Goal: Check status: Check status

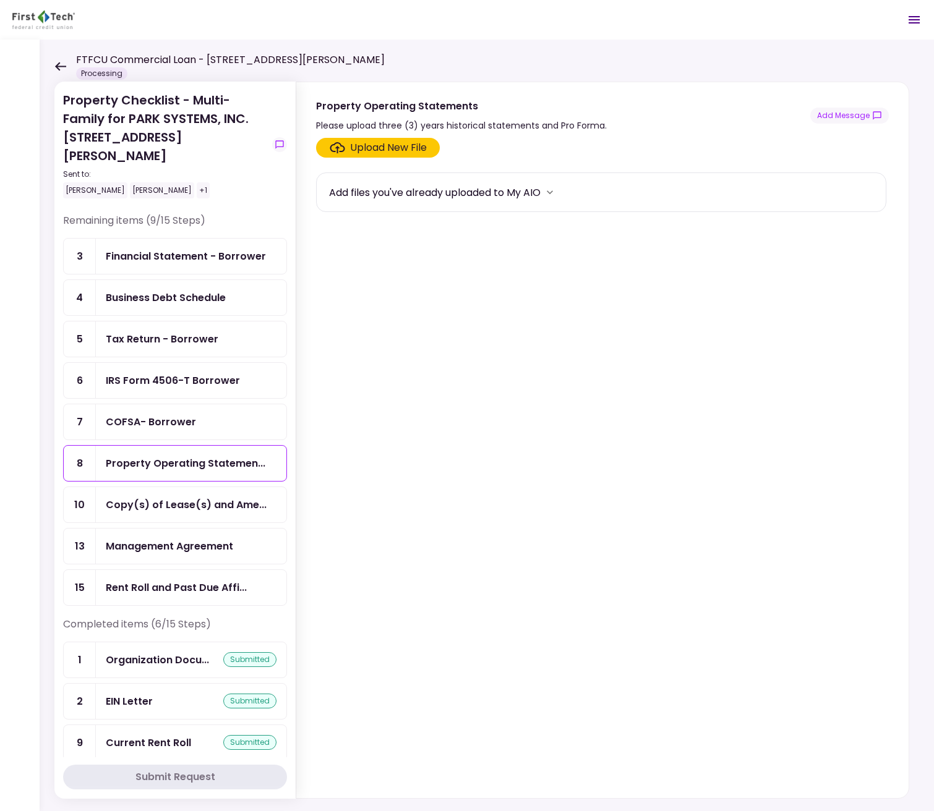
click at [59, 72] on div "FTFCU Commercial Loan - [STREET_ADDRESS][PERSON_NAME] Processing" at bounding box center [219, 66] width 330 height 27
click at [59, 66] on icon at bounding box center [60, 66] width 11 height 9
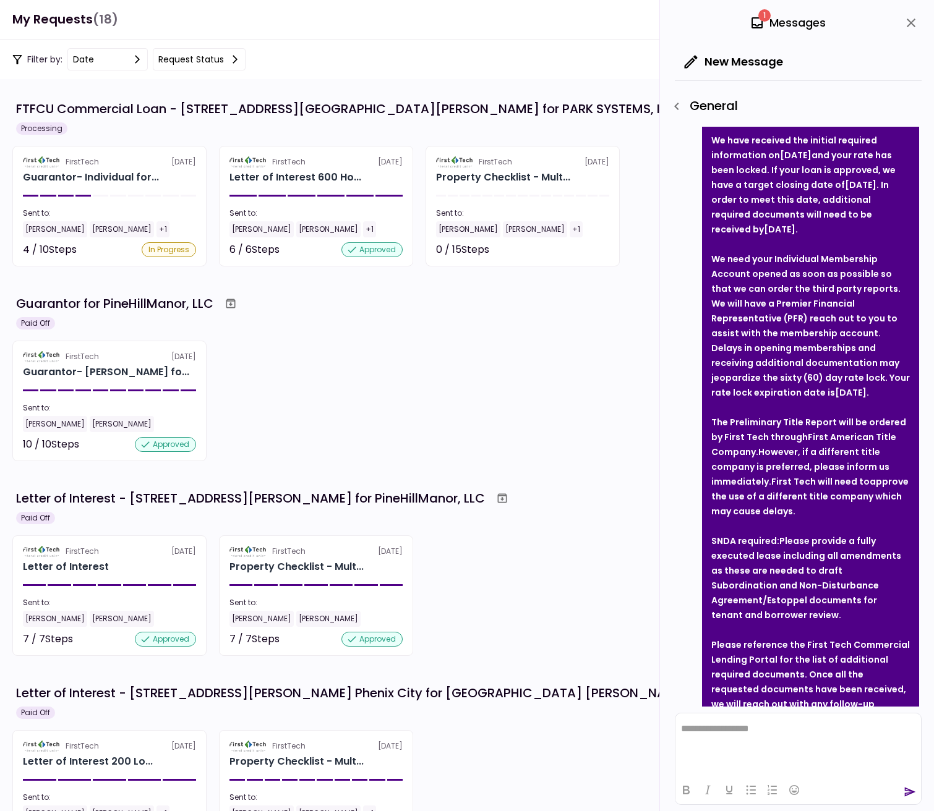
scroll to position [415, 0]
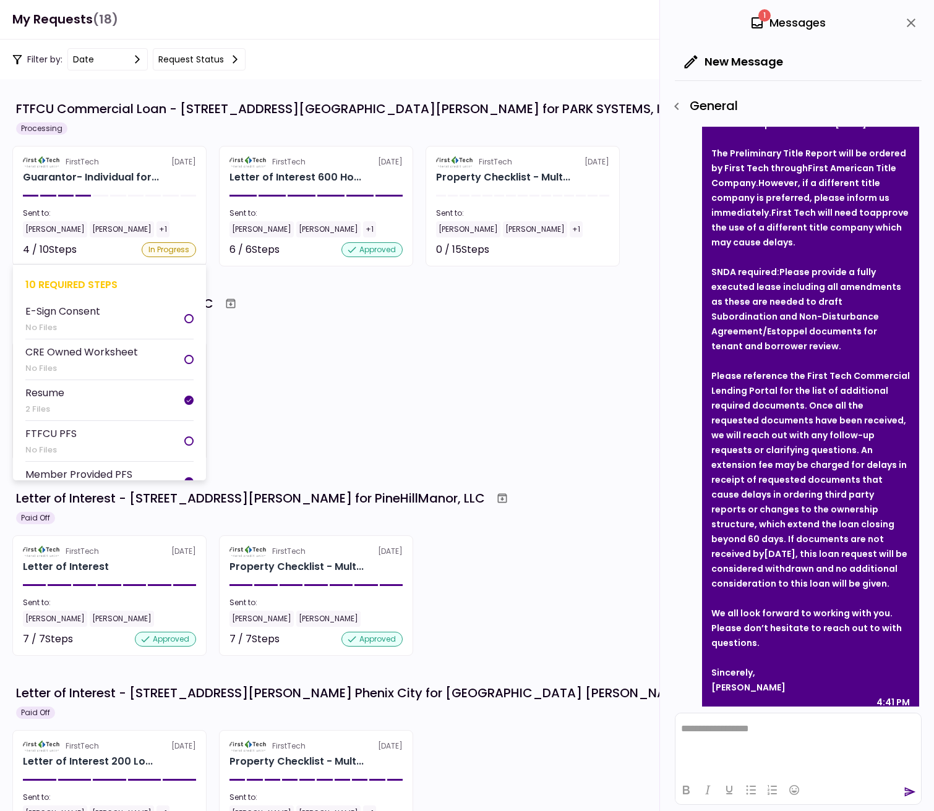
click at [174, 179] on div "Guarantor- Individual for..." at bounding box center [109, 177] width 173 height 15
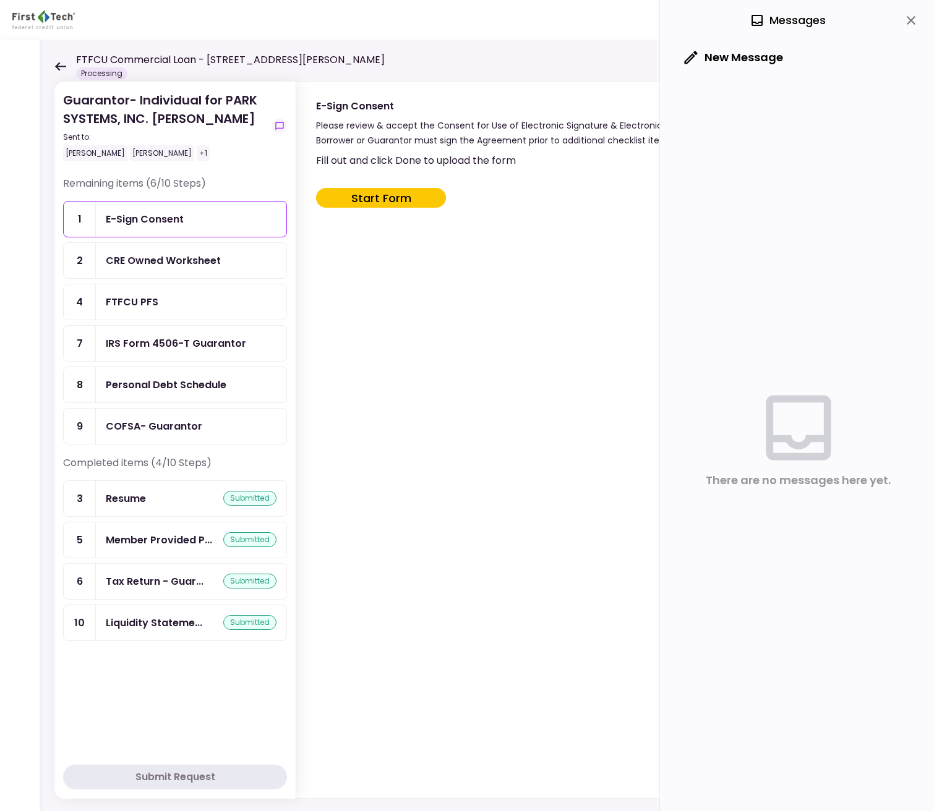
click at [56, 66] on icon at bounding box center [60, 66] width 11 height 9
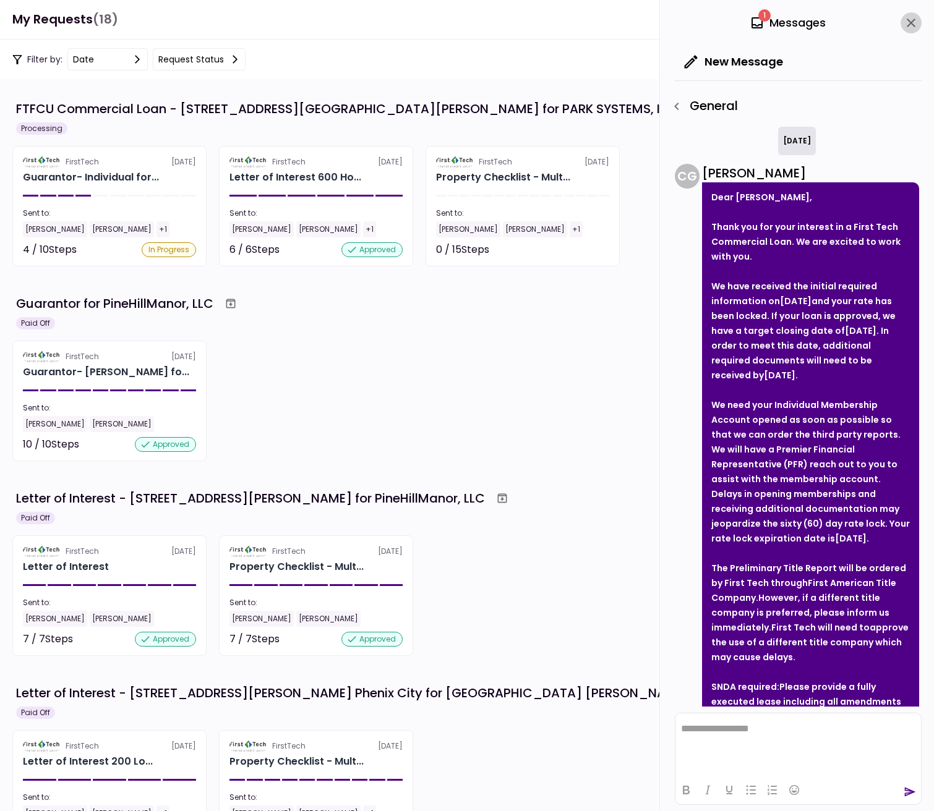
click at [911, 24] on icon "close" at bounding box center [910, 22] width 15 height 15
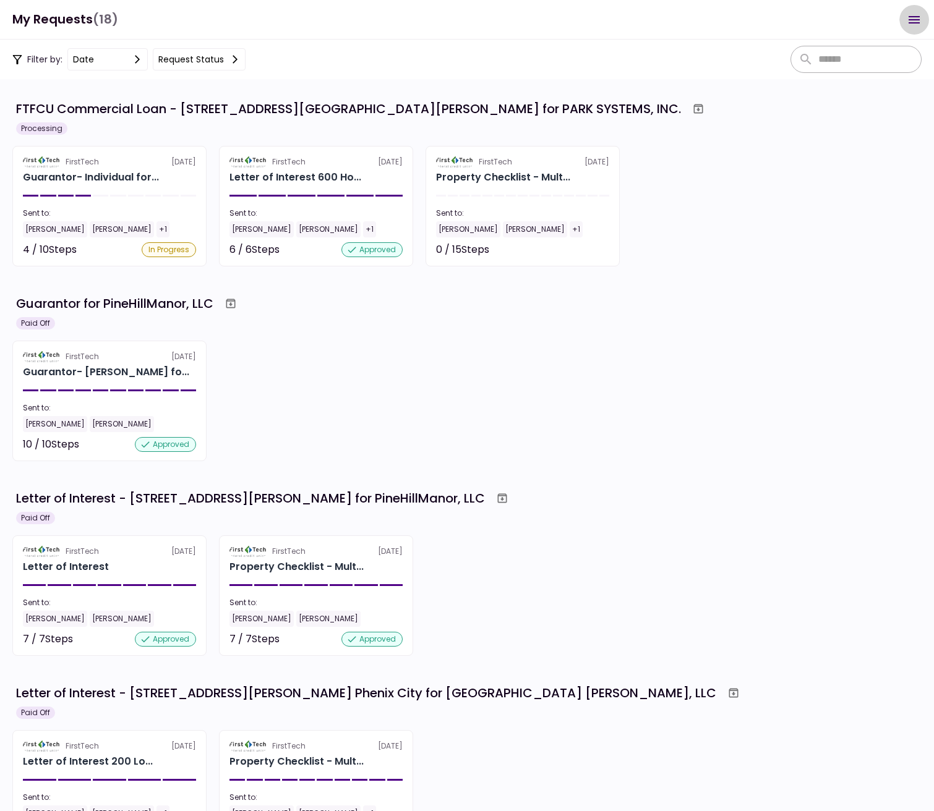
click at [911, 24] on icon "Open menu" at bounding box center [913, 19] width 15 height 15
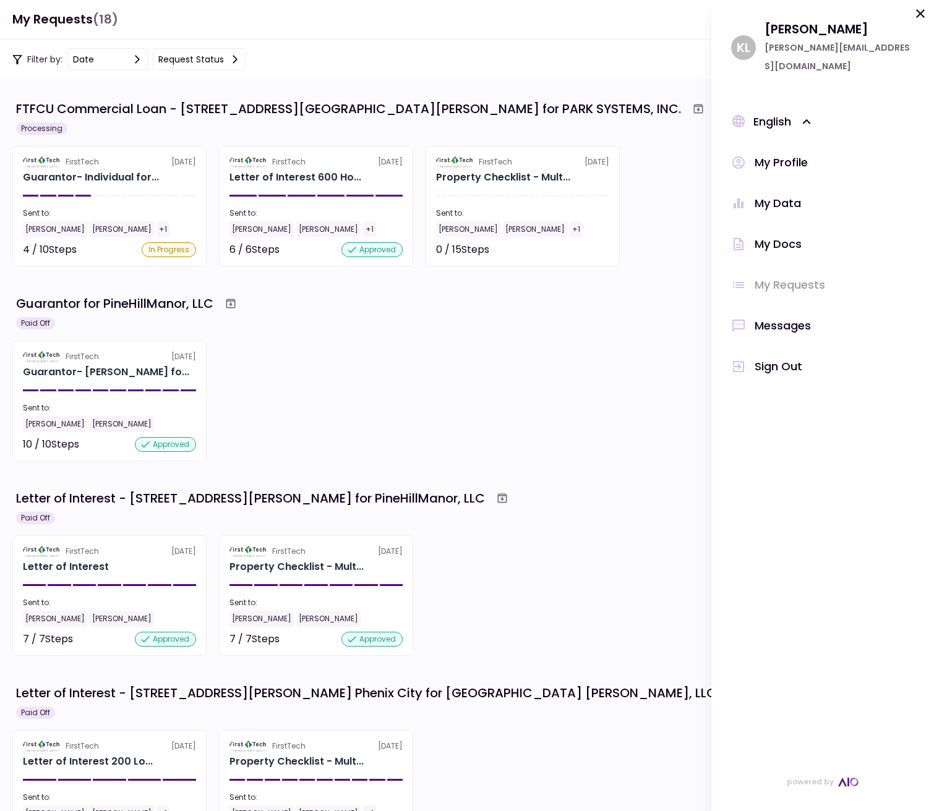
click at [765, 317] on div "Messages" at bounding box center [782, 326] width 56 height 19
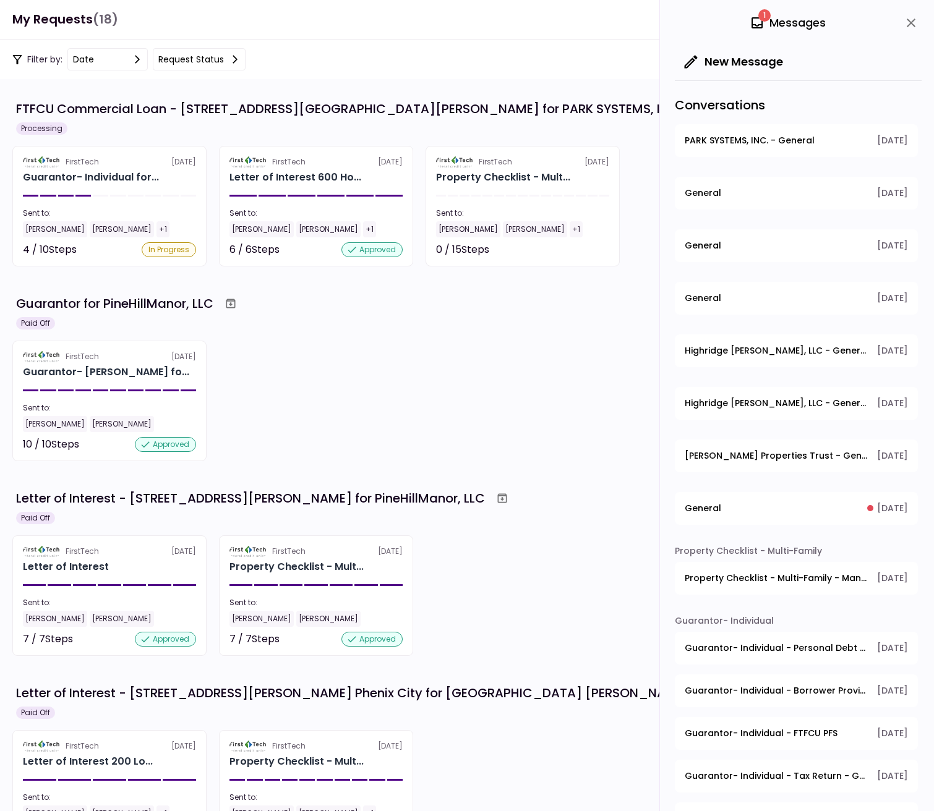
click at [753, 142] on span "PARK SYSTEMS, INC. - General" at bounding box center [749, 140] width 130 height 13
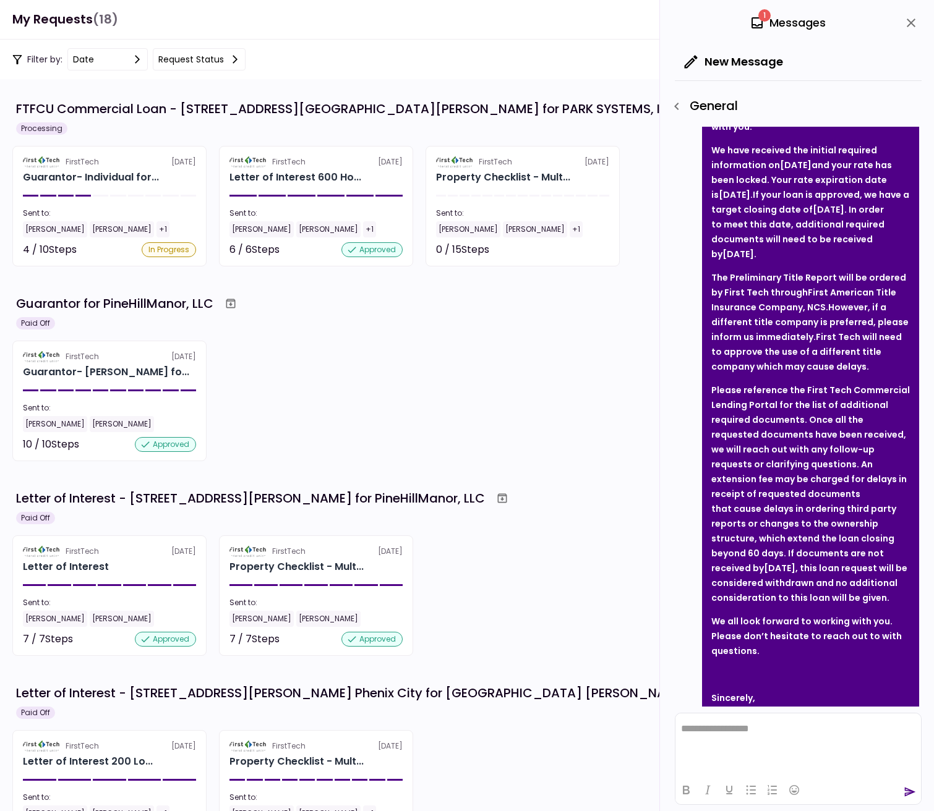
scroll to position [130, 0]
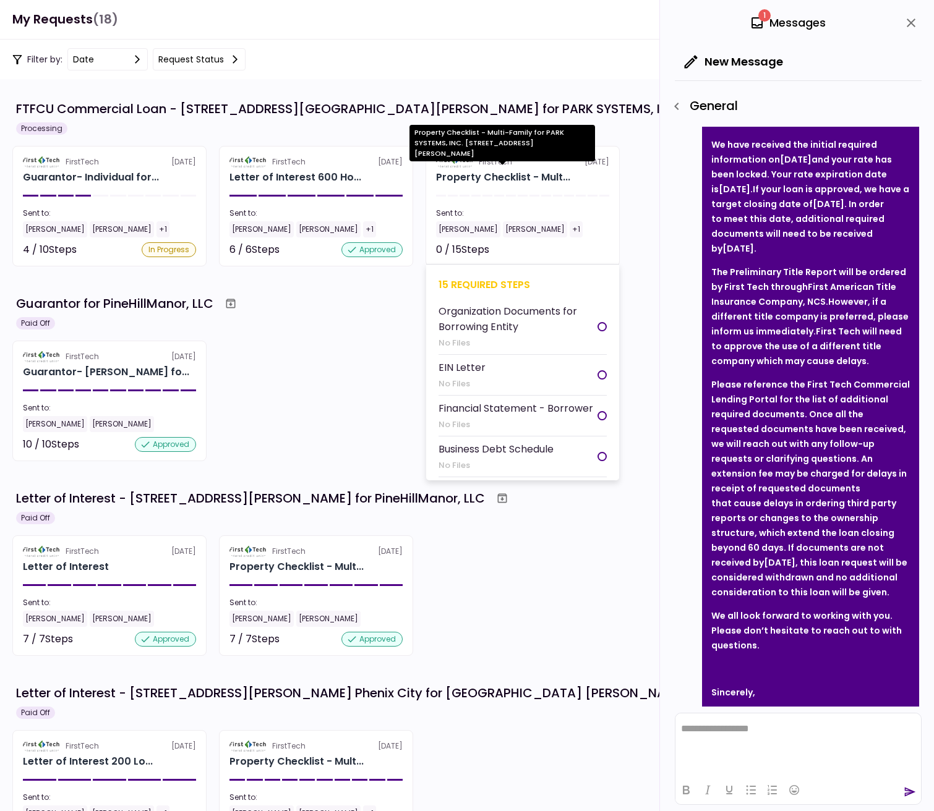
click at [527, 171] on div "Property Checklist - Mult..." at bounding box center [503, 177] width 134 height 15
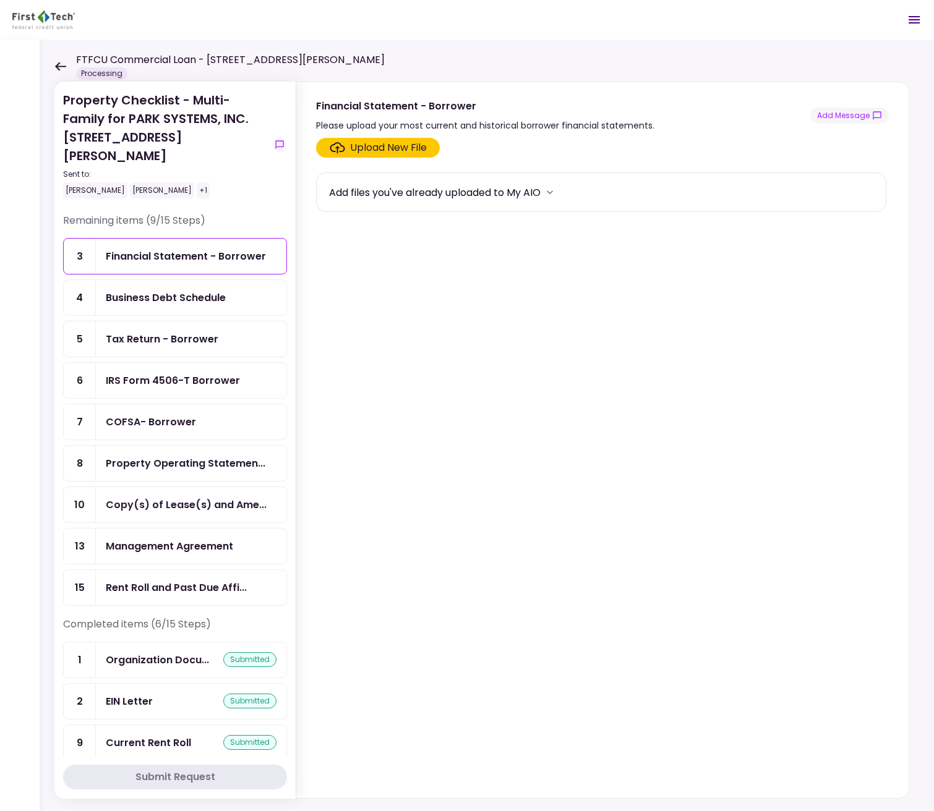
click at [57, 67] on icon at bounding box center [60, 66] width 11 height 9
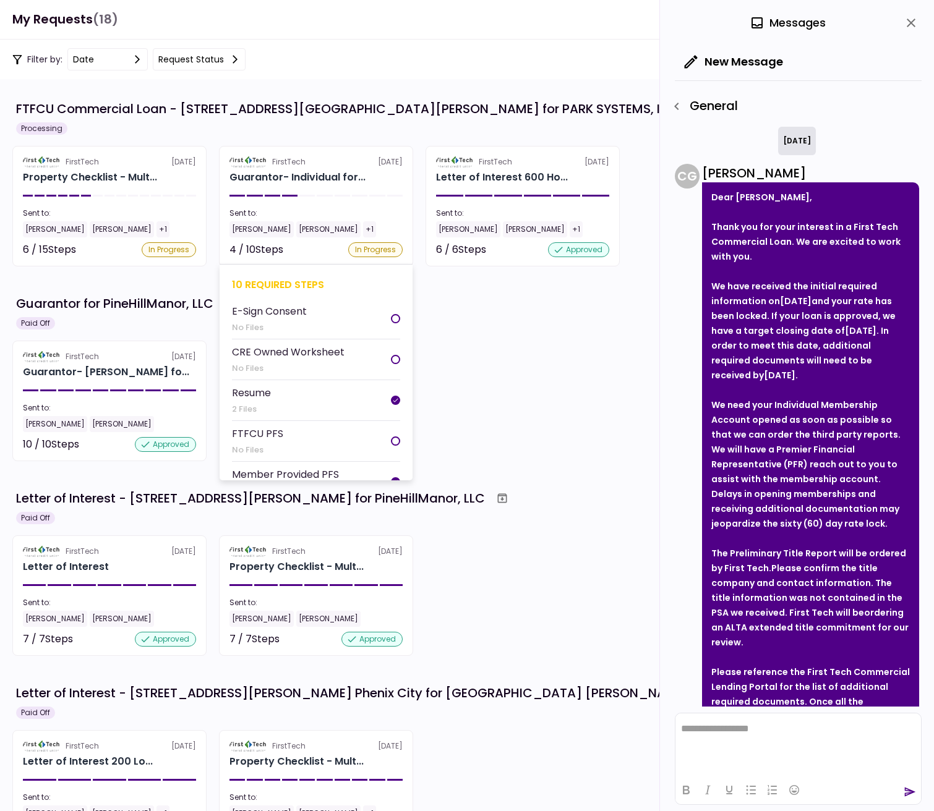
scroll to position [296, 0]
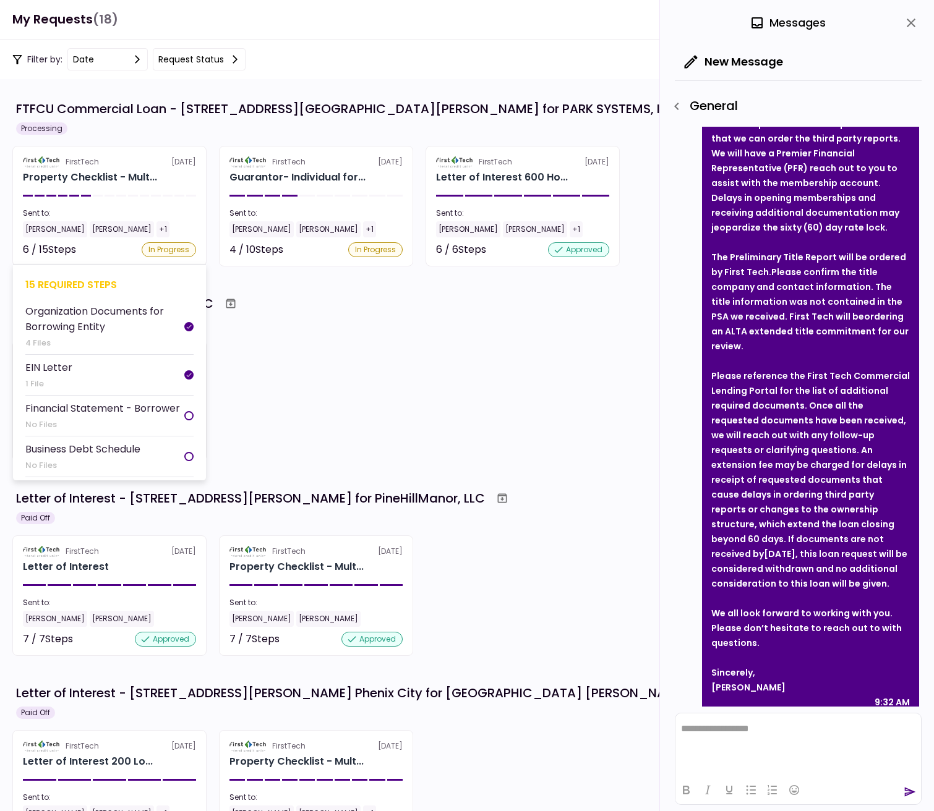
click at [138, 190] on section "FirstTech 2 Oct Property Checklist - Mult... Sent to: Nancy McKee Kyle Losch +1…" at bounding box center [109, 206] width 194 height 121
